Goal: Find specific page/section: Find specific page/section

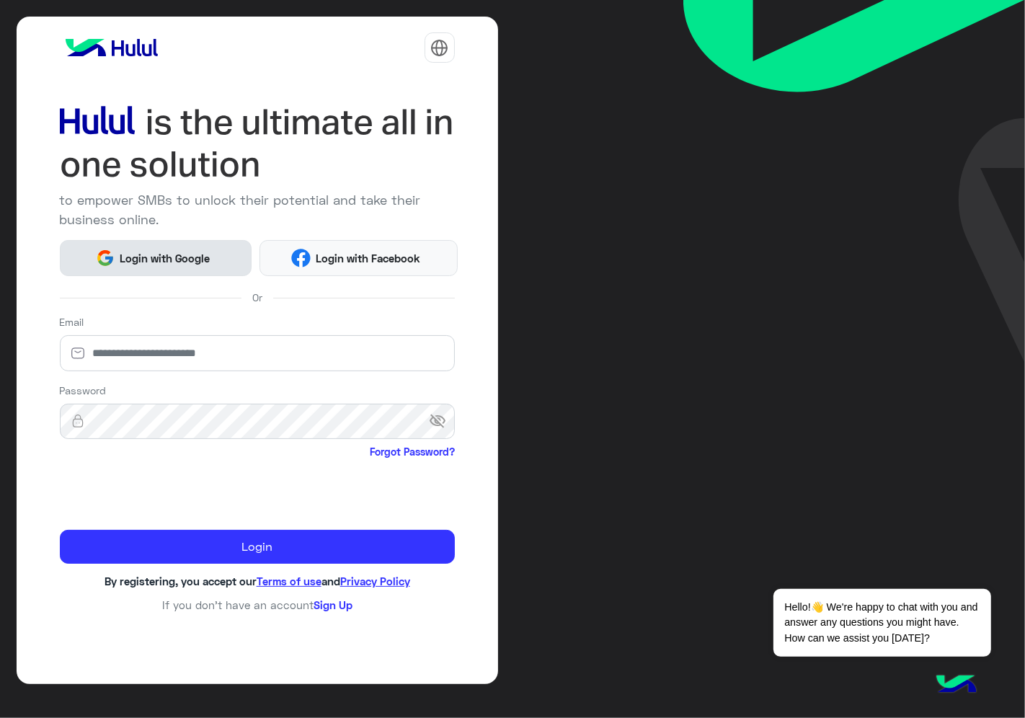
click at [171, 252] on span "Login with Google" at bounding box center [165, 258] width 101 height 17
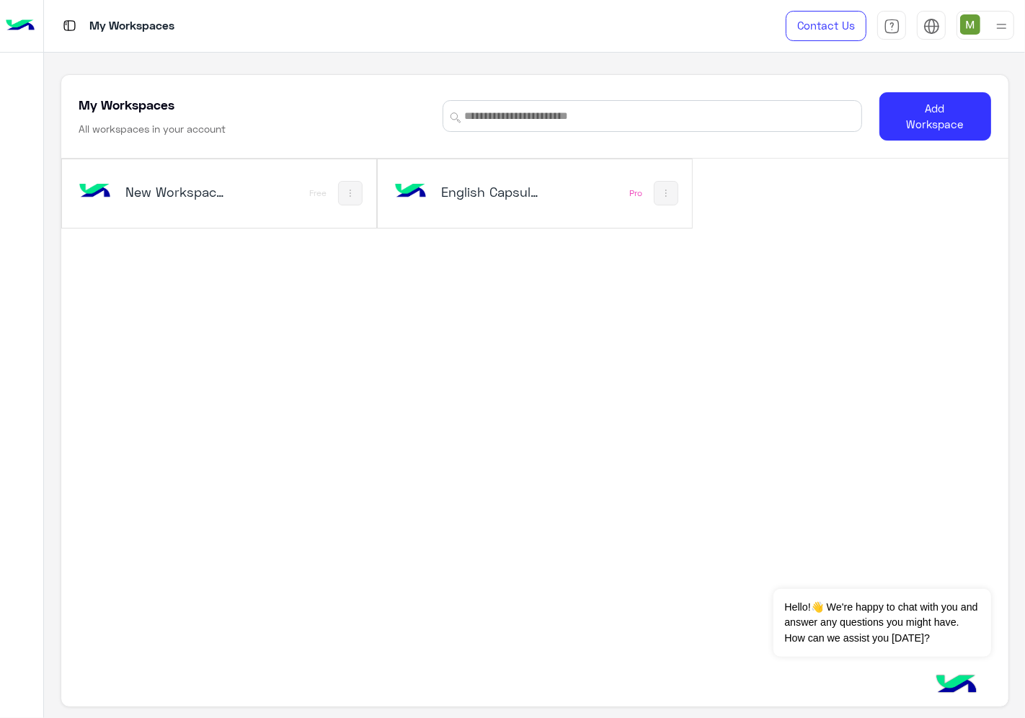
click at [545, 199] on div "English Capsules" at bounding box center [477, 193] width 172 height 42
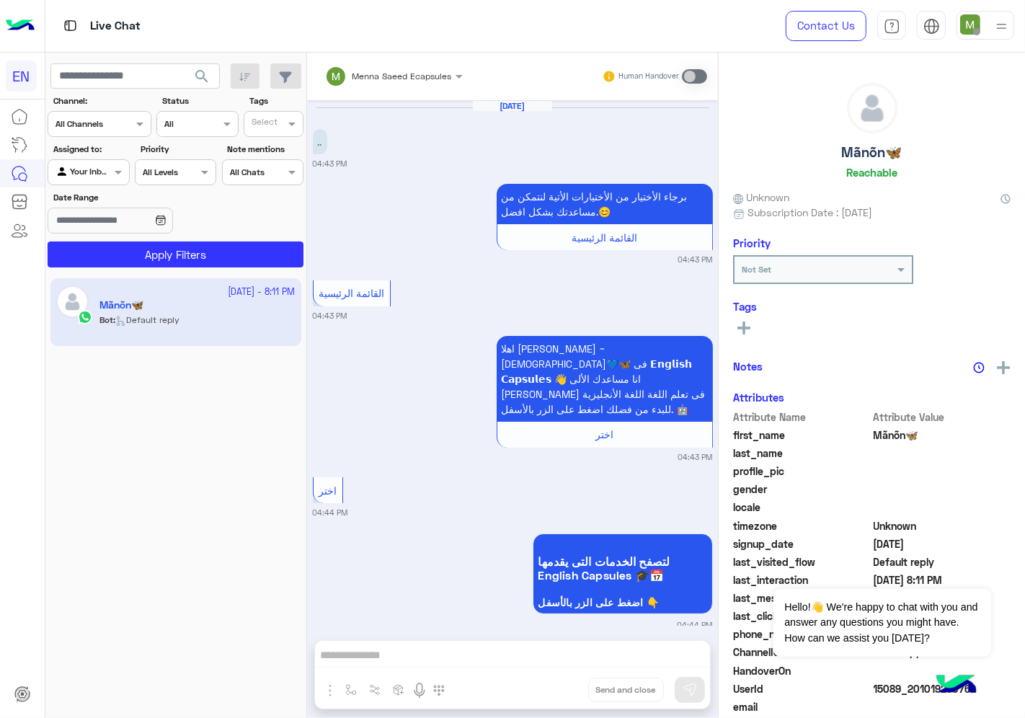
scroll to position [794, 0]
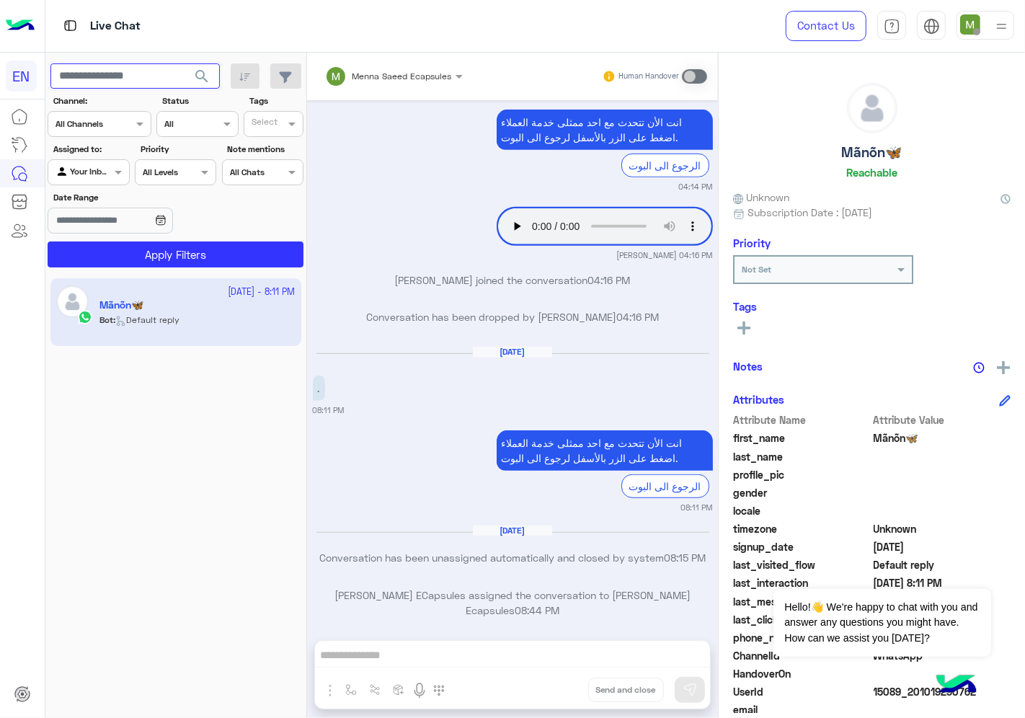
paste input "**********"
type input "**********"
click at [197, 76] on span "search" at bounding box center [201, 76] width 17 height 17
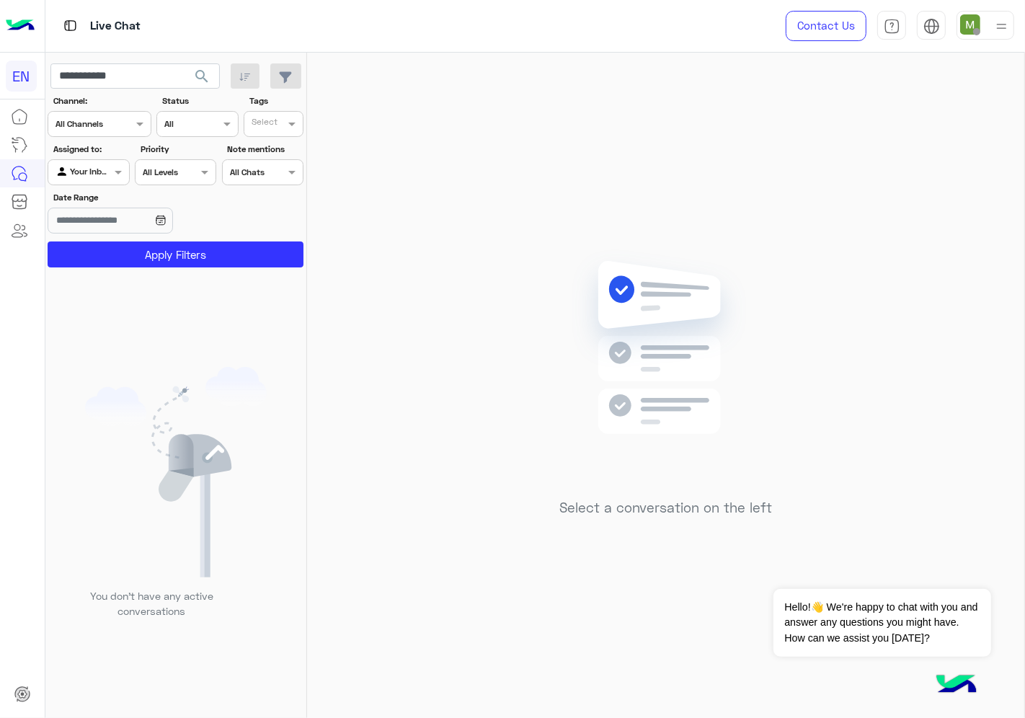
click at [97, 174] on div at bounding box center [88, 171] width 80 height 14
click at [108, 222] on b "Unassigned" at bounding box center [96, 228] width 55 height 12
click at [116, 251] on button "Apply Filters" at bounding box center [176, 254] width 256 height 26
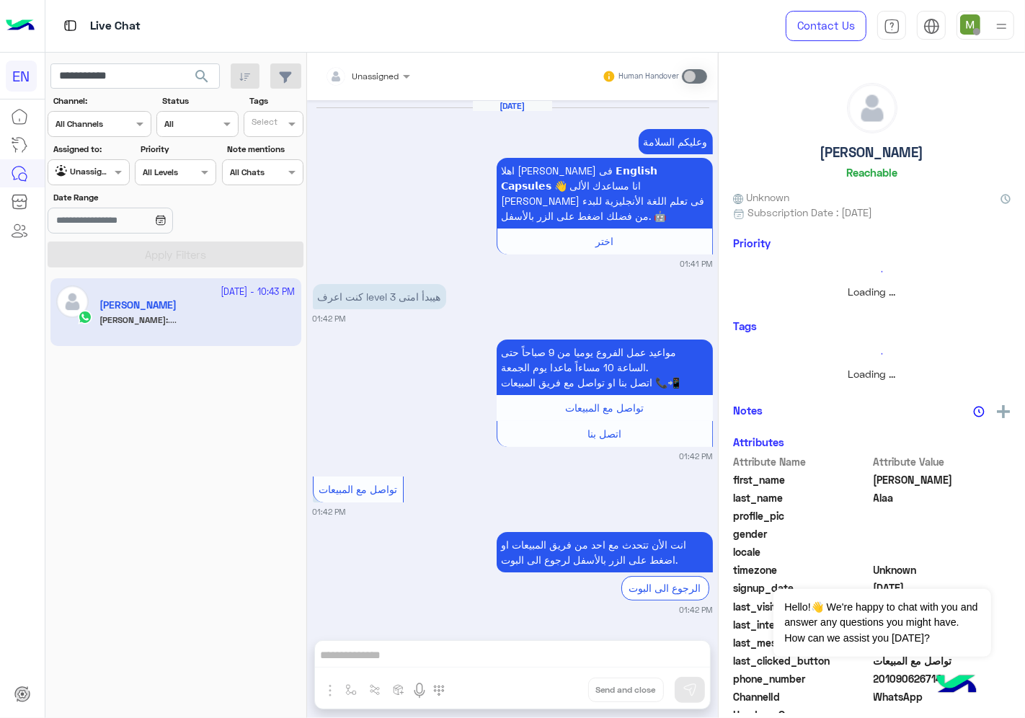
scroll to position [984, 0]
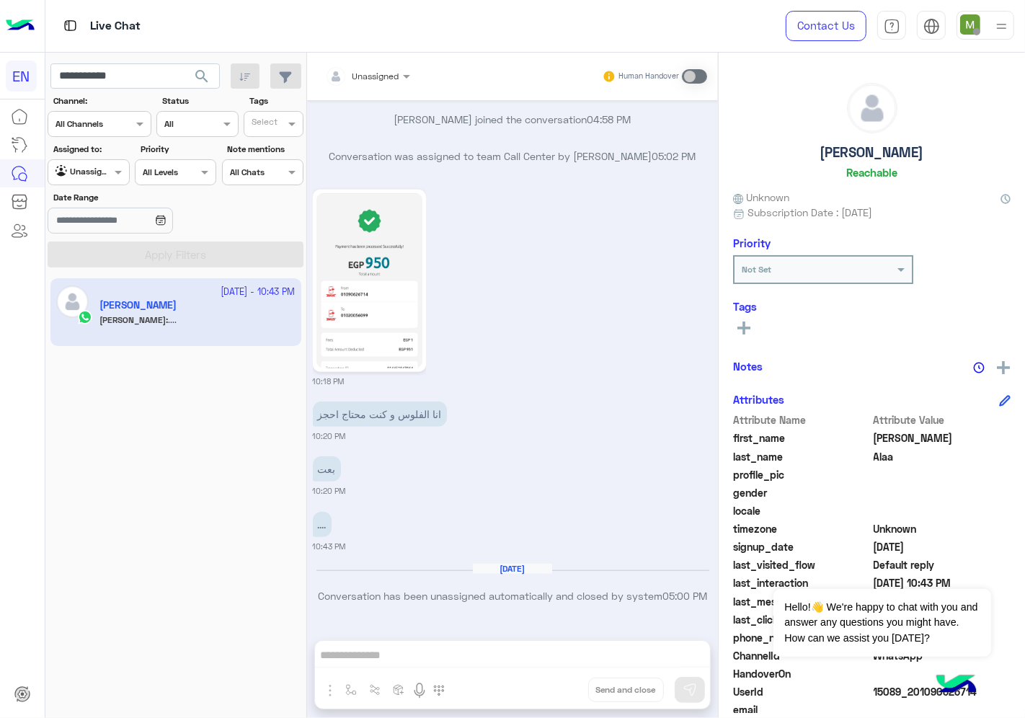
click at [375, 298] on img at bounding box center [369, 280] width 107 height 175
